Goal: Transaction & Acquisition: Obtain resource

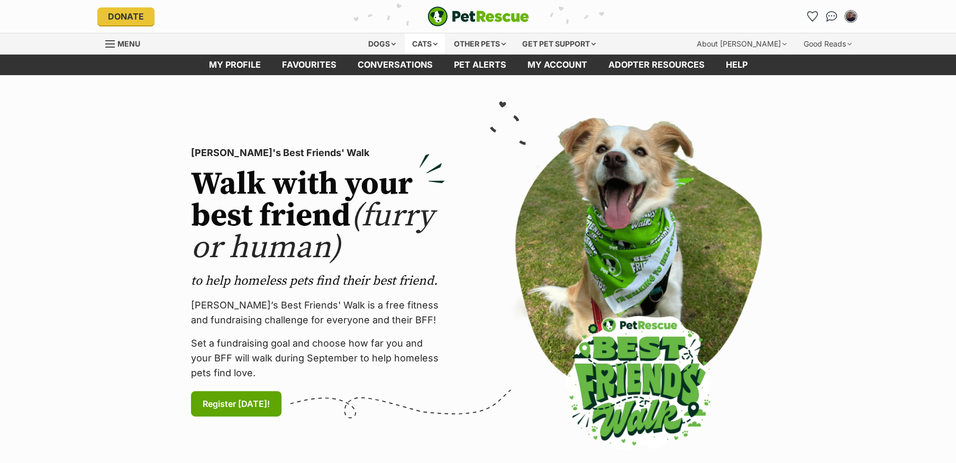
click at [417, 45] on div "Cats" at bounding box center [425, 43] width 40 height 21
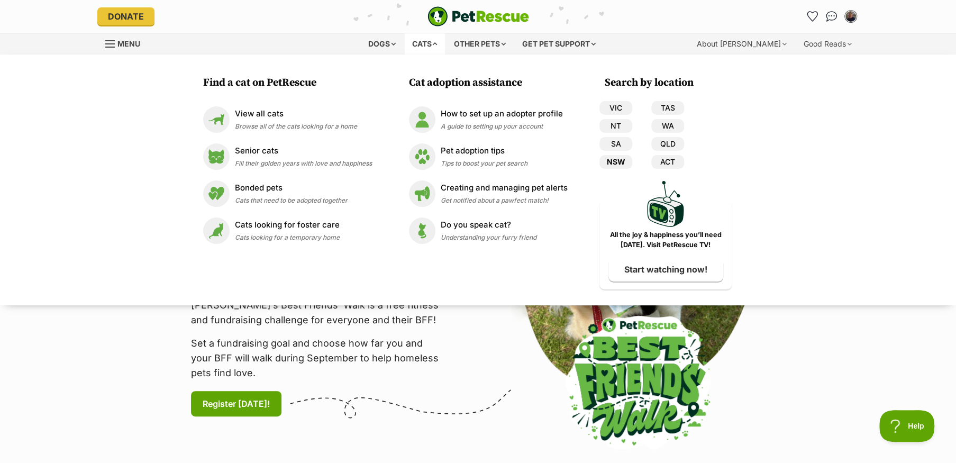
click at [623, 160] on link "NSW" at bounding box center [615, 162] width 33 height 14
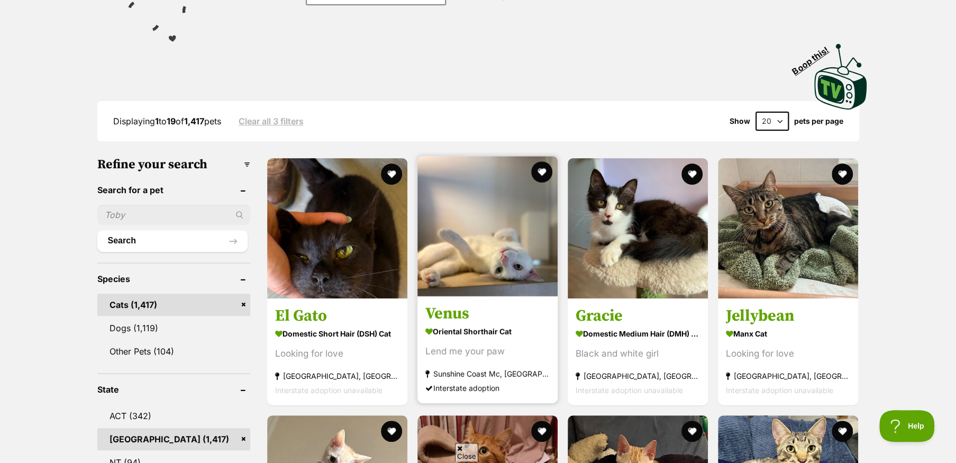
scroll to position [212, 0]
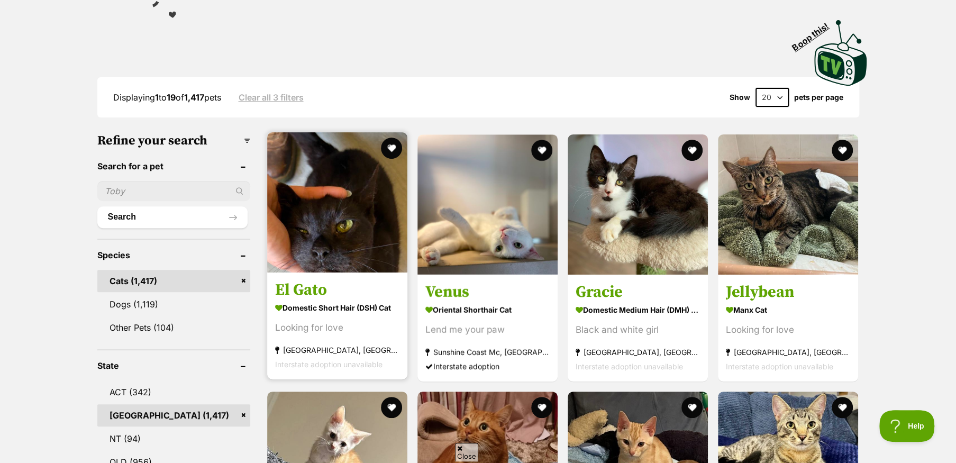
click at [367, 206] on img at bounding box center [337, 202] width 140 height 140
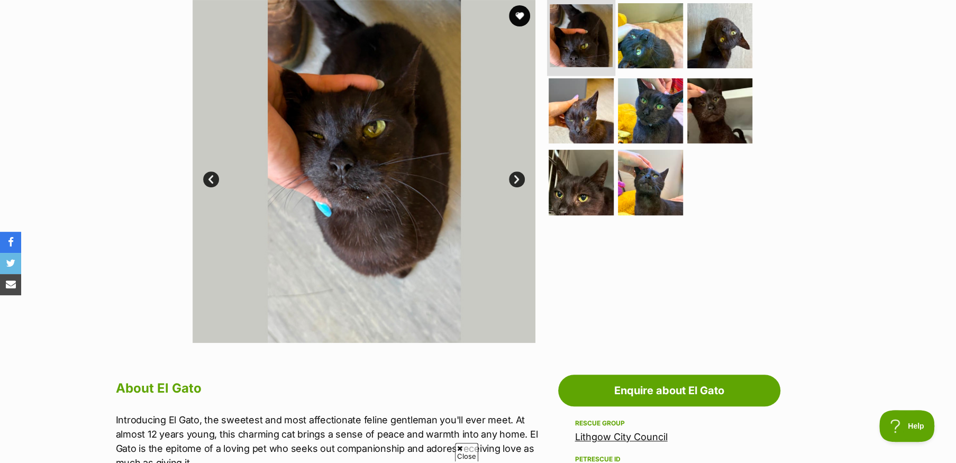
scroll to position [264, 0]
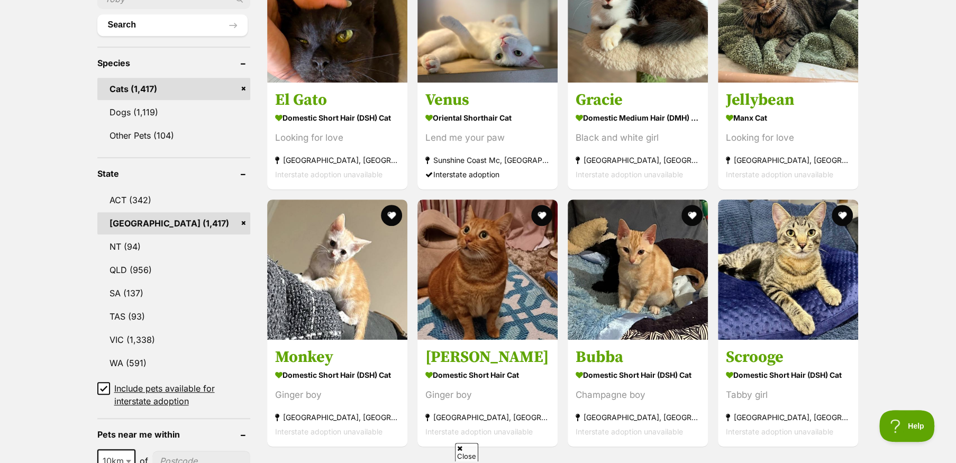
scroll to position [423, 0]
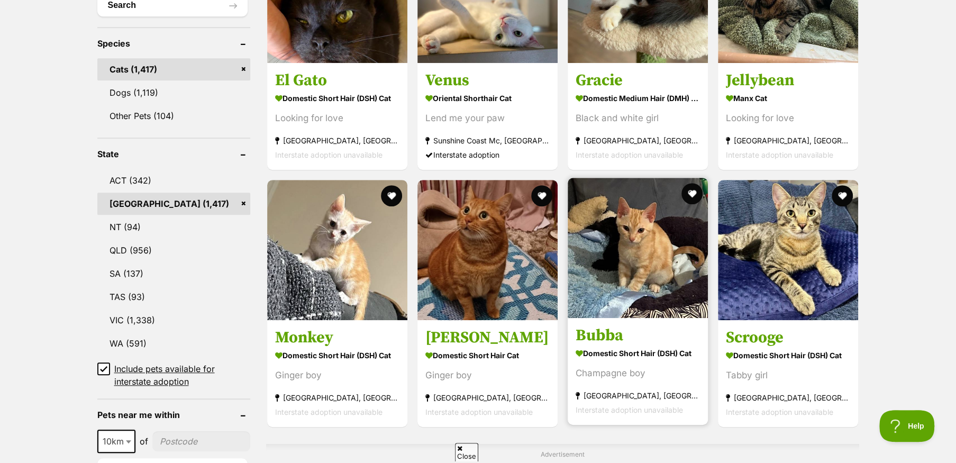
click at [653, 284] on img at bounding box center [638, 248] width 140 height 140
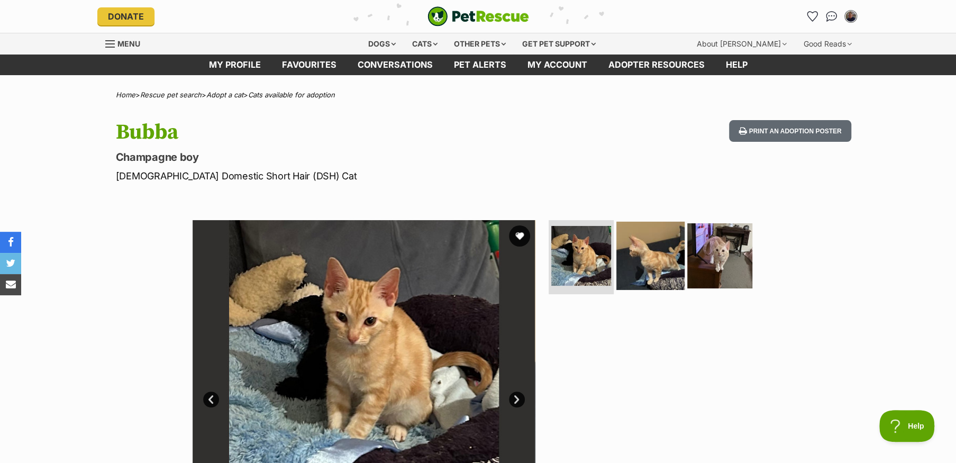
click at [663, 264] on img at bounding box center [650, 256] width 68 height 68
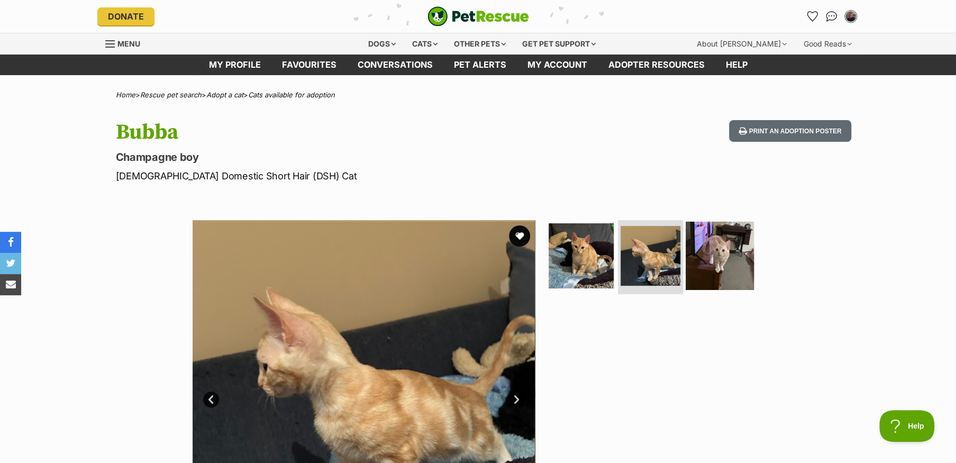
click at [702, 261] on img at bounding box center [719, 256] width 68 height 68
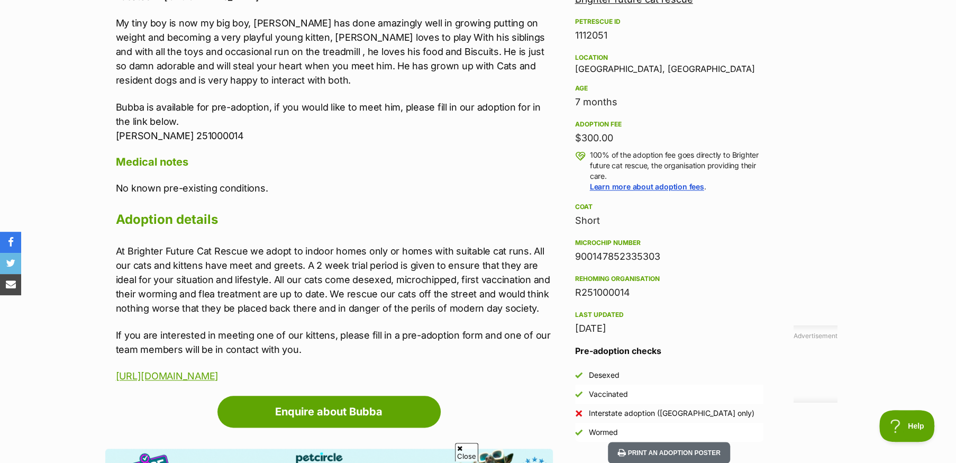
scroll to position [635, 0]
